Goal: Find specific page/section: Find specific page/section

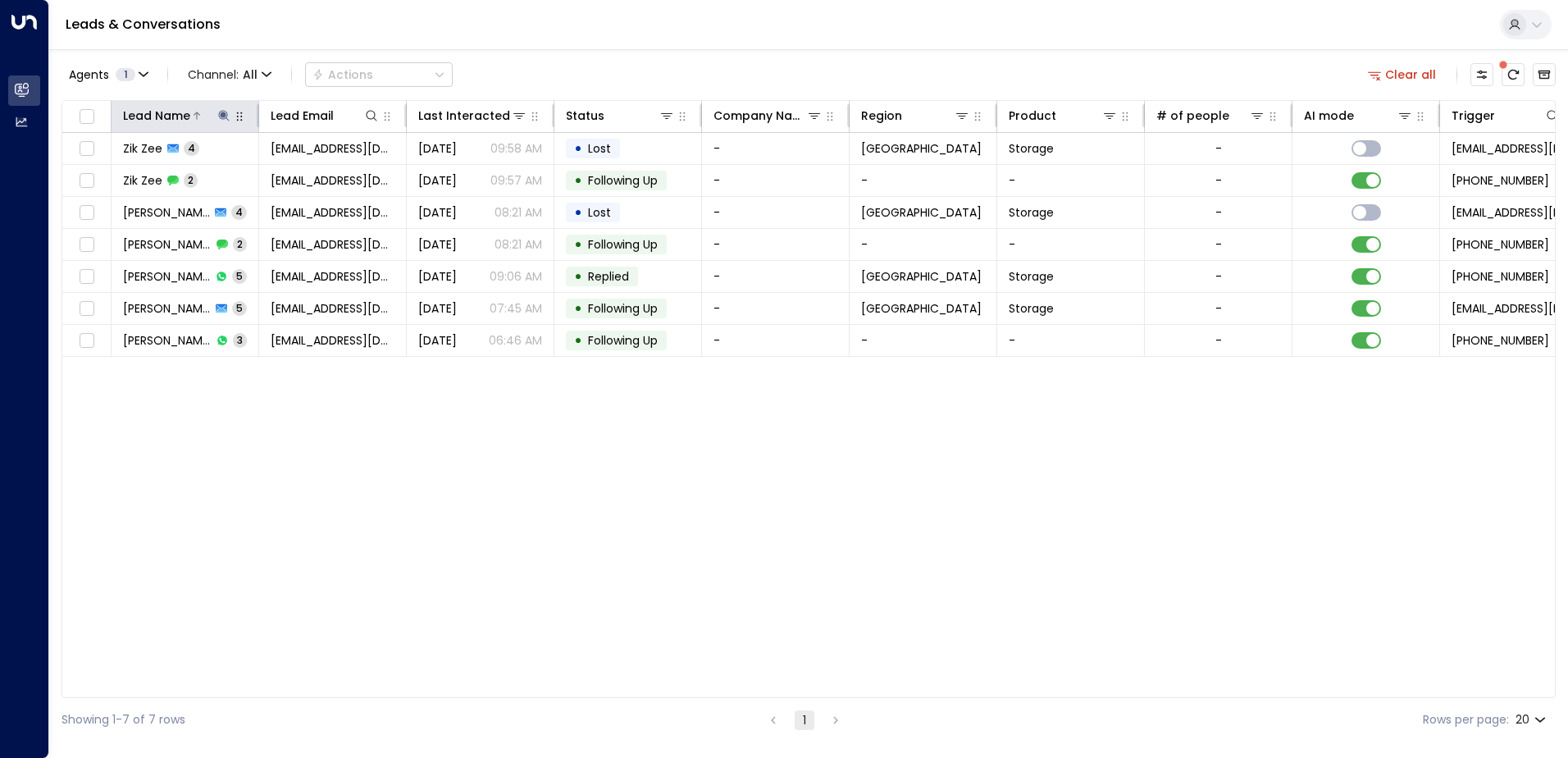
click at [219, 112] on icon at bounding box center [223, 115] width 13 height 13
type input "*"
type input "********"
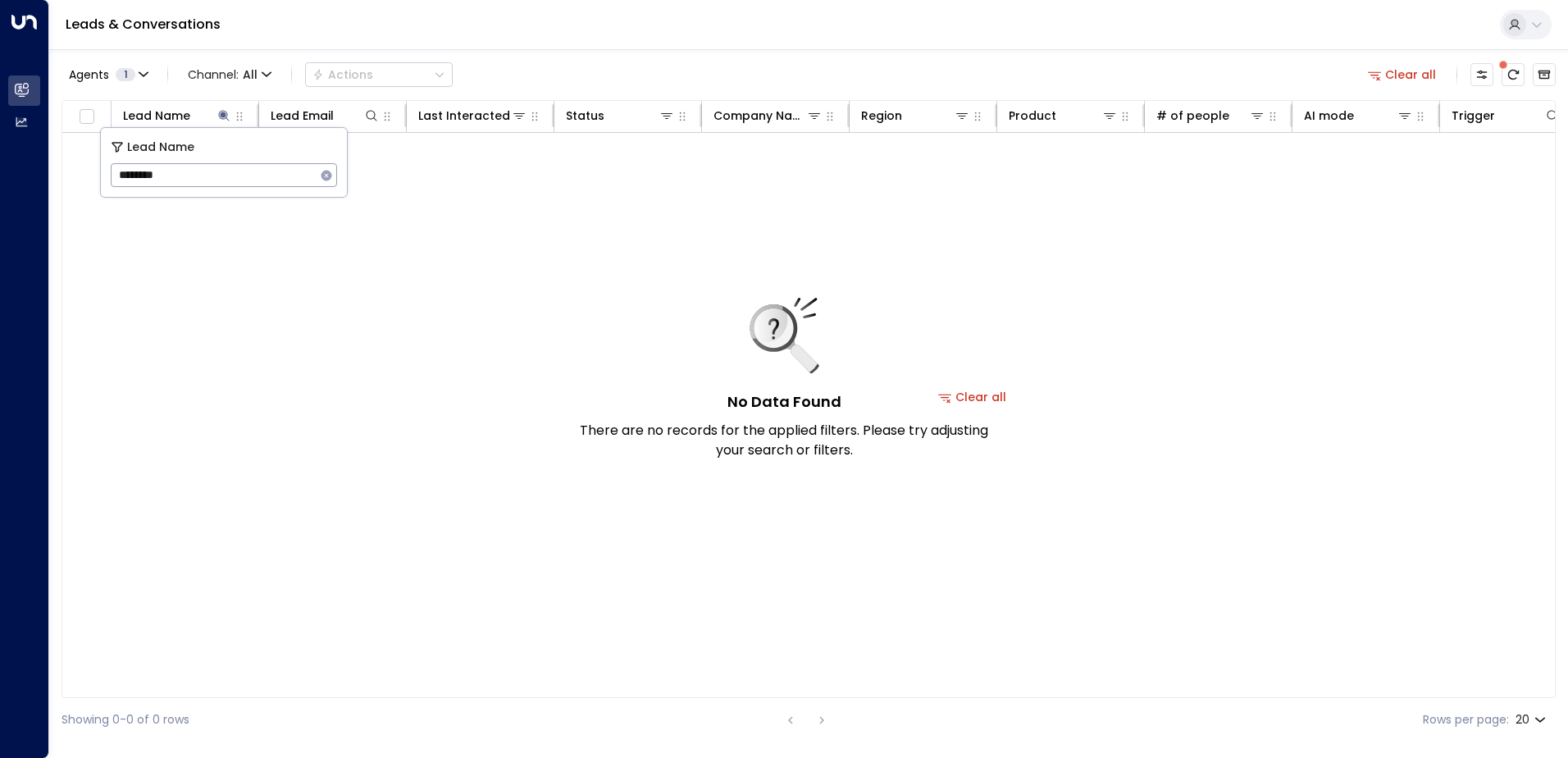
click at [473, 24] on div "Leads & Conversations" at bounding box center [809, 25] width 1519 height 50
click at [229, 119] on icon at bounding box center [223, 115] width 13 height 13
click at [223, 113] on icon at bounding box center [223, 115] width 11 height 11
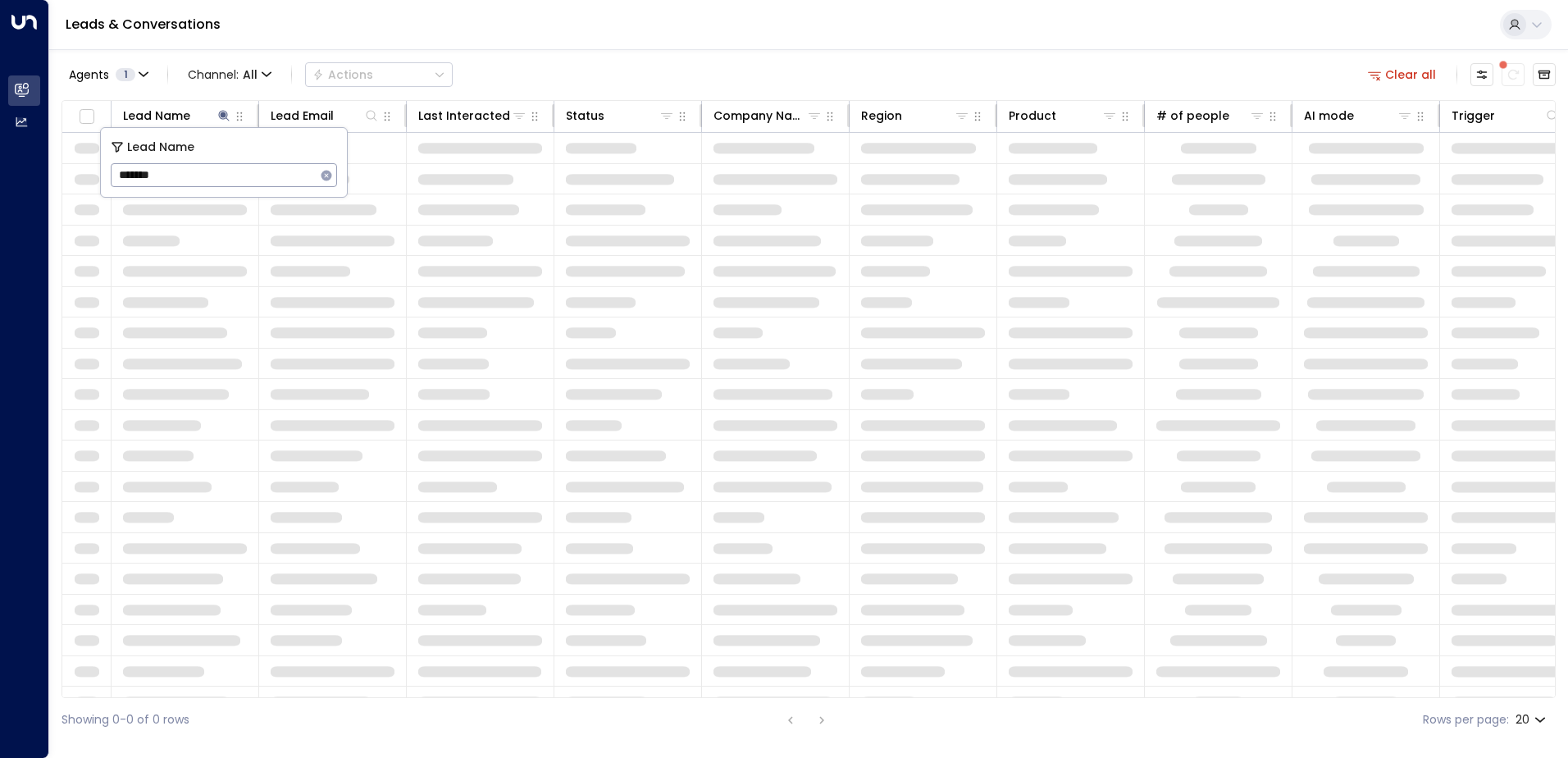
type input "*******"
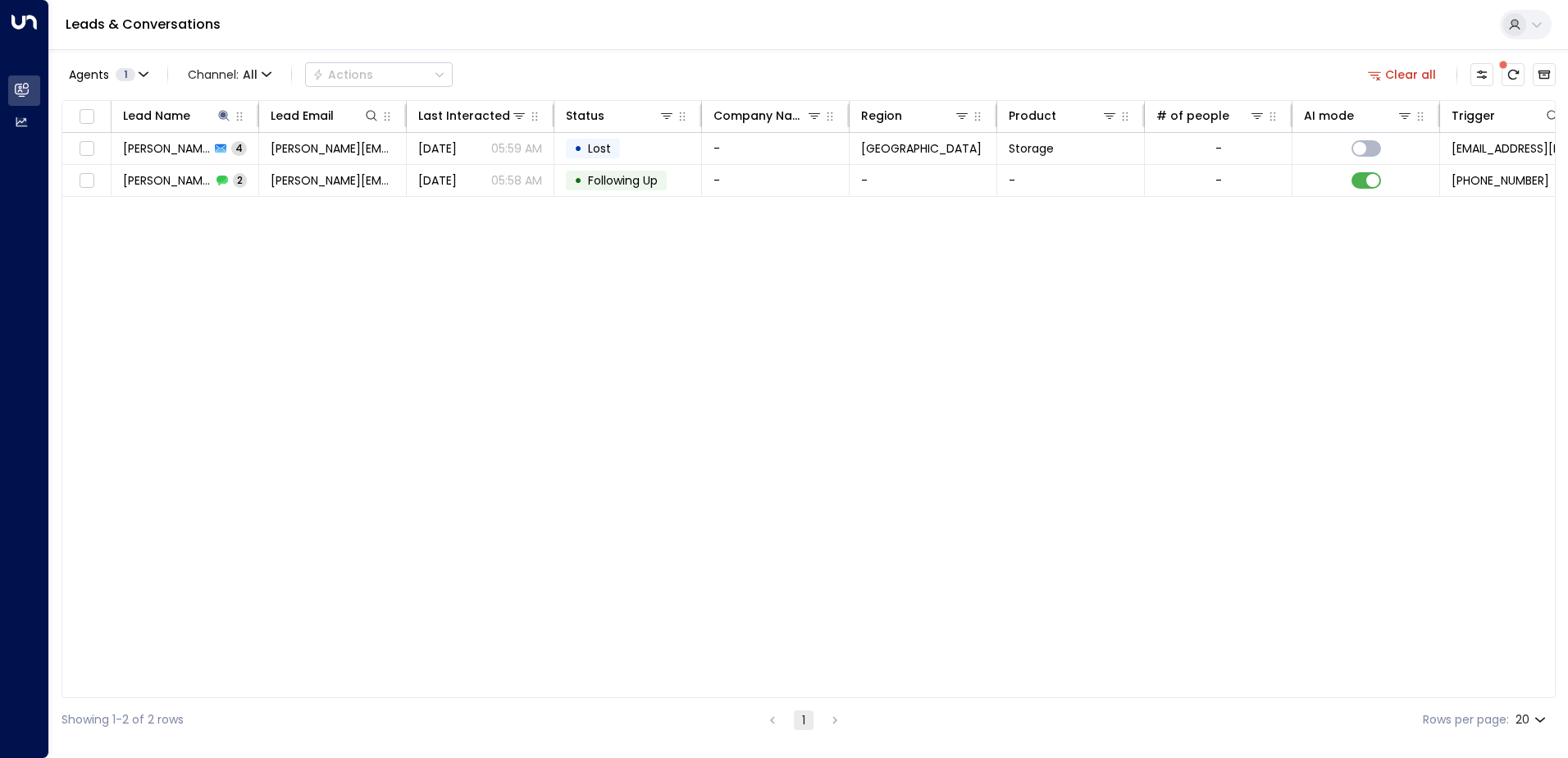
click at [668, 46] on div "Leads & Conversations" at bounding box center [809, 25] width 1519 height 50
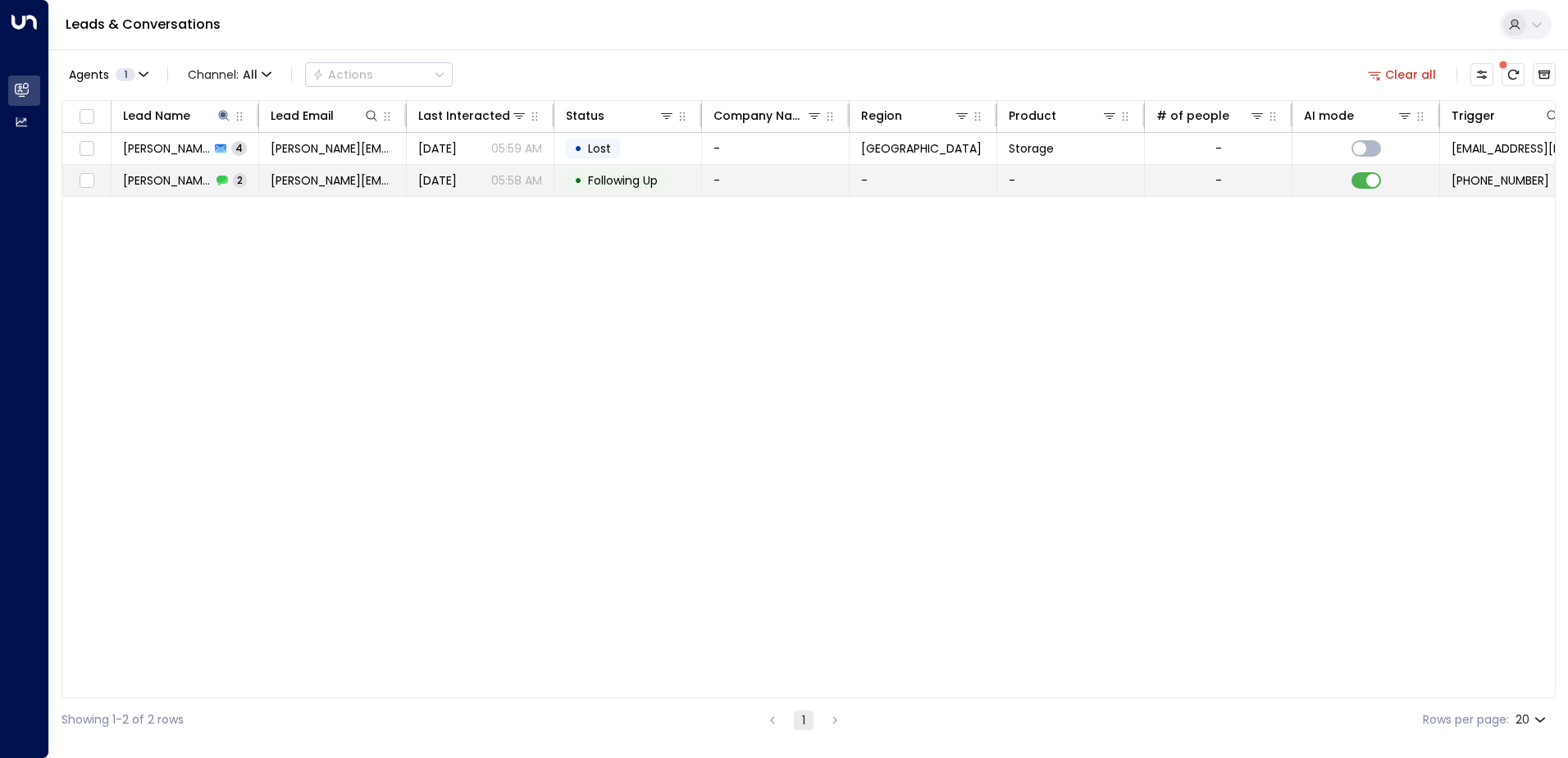
click at [174, 180] on span "[PERSON_NAME]" at bounding box center [167, 181] width 89 height 16
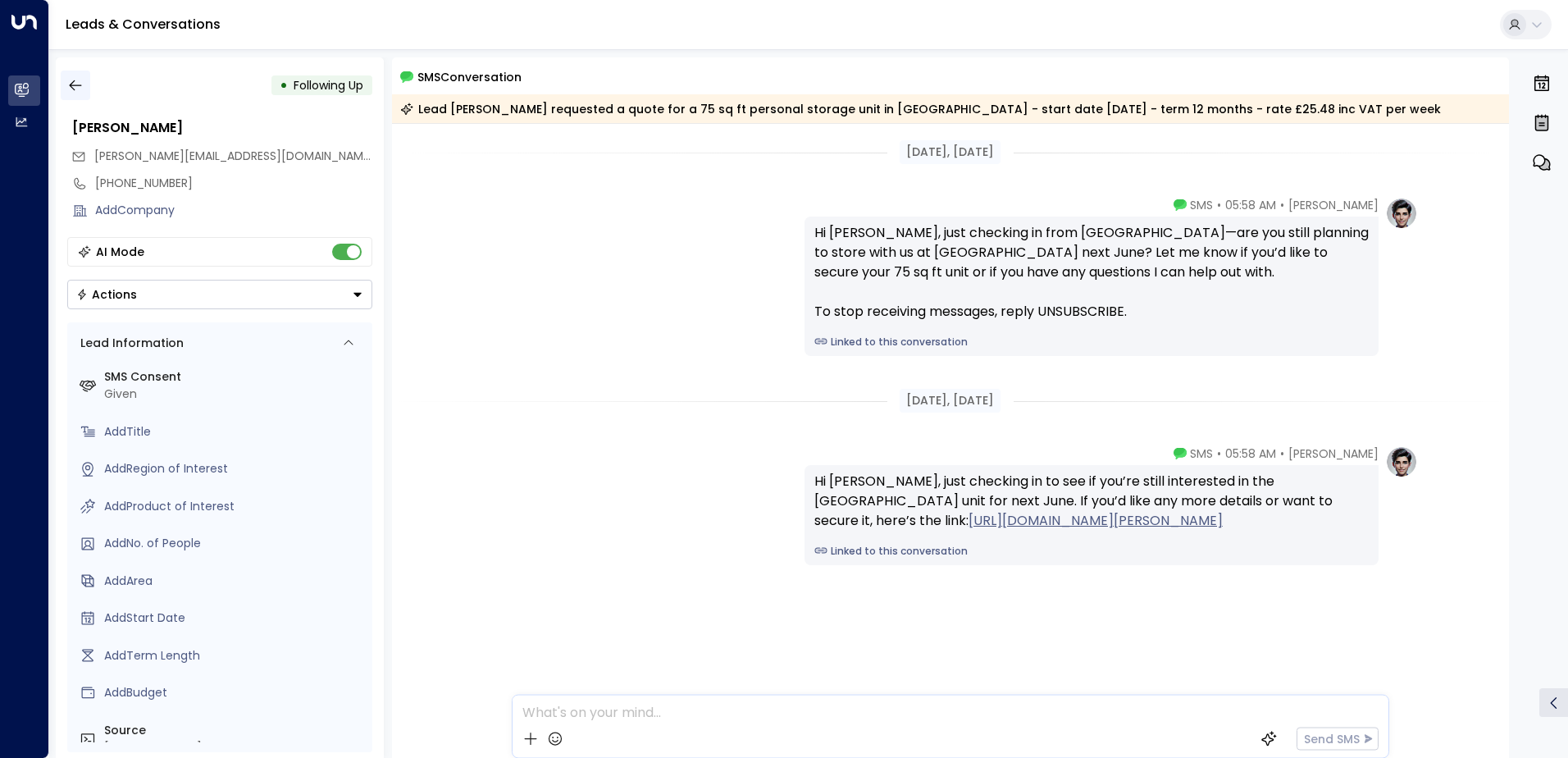
click at [81, 87] on icon "button" at bounding box center [75, 85] width 16 height 16
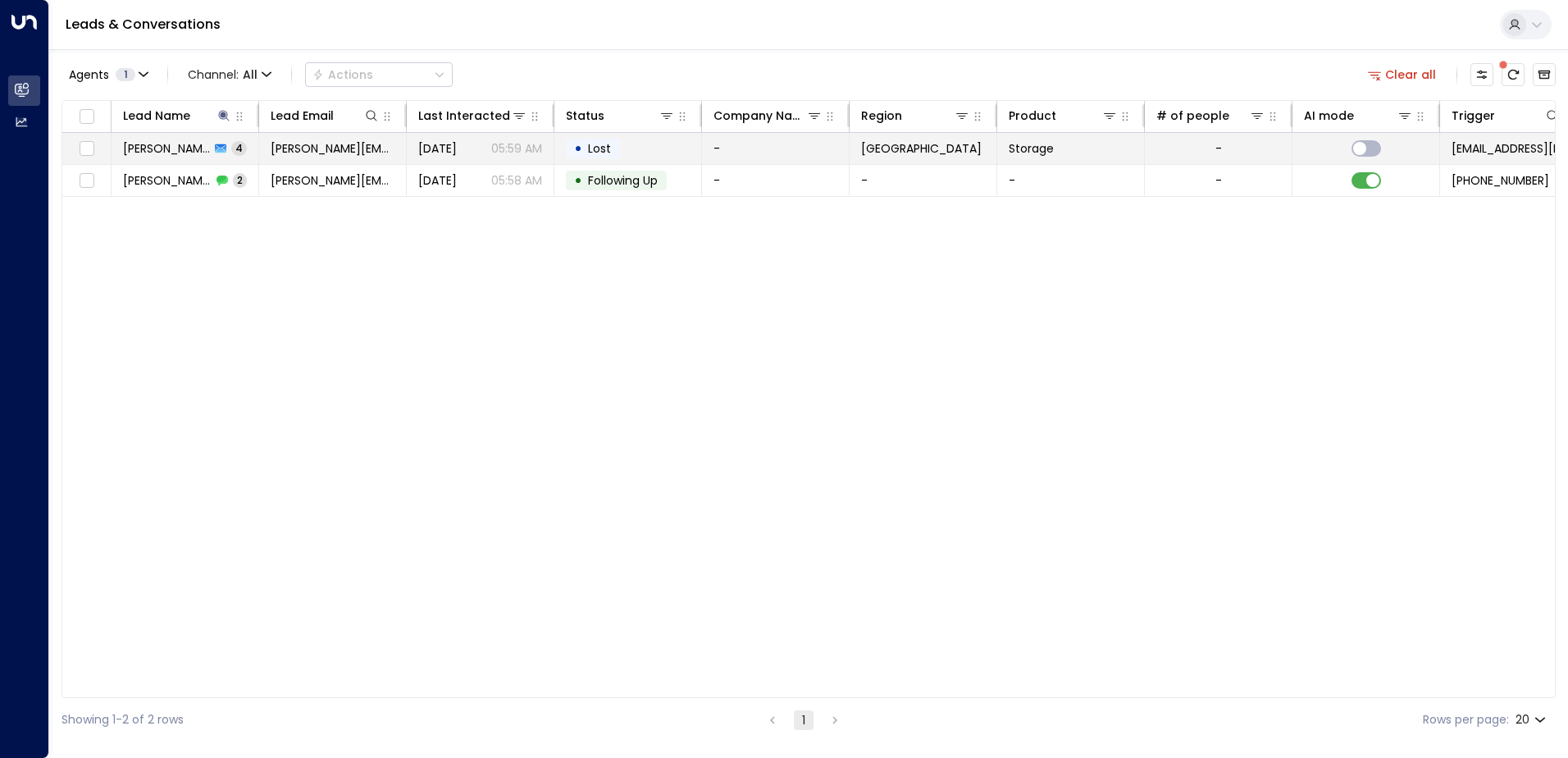
click at [187, 157] on td "[PERSON_NAME] 4" at bounding box center [185, 148] width 148 height 31
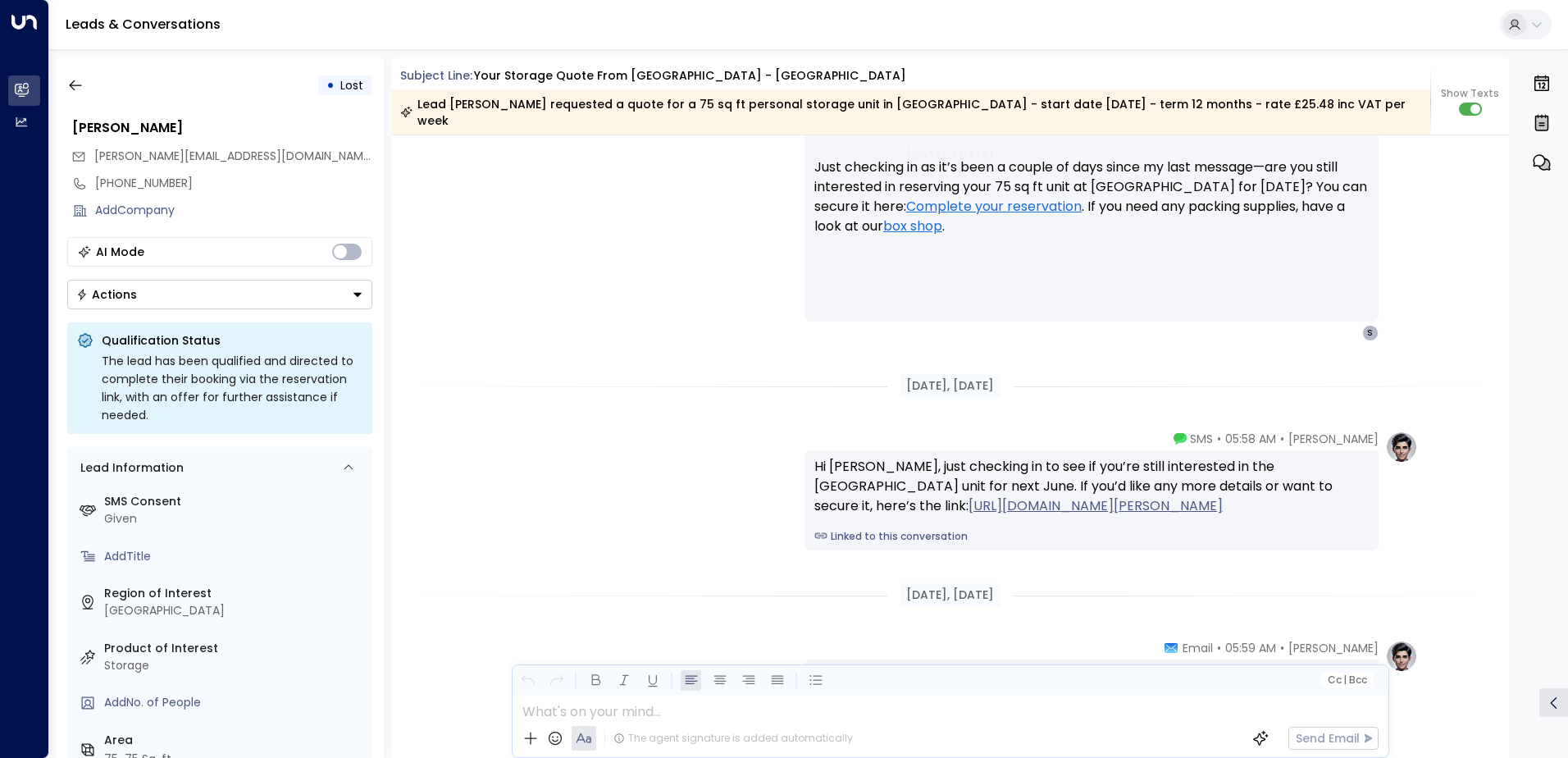
scroll to position [2775, 0]
